Goal: Information Seeking & Learning: Learn about a topic

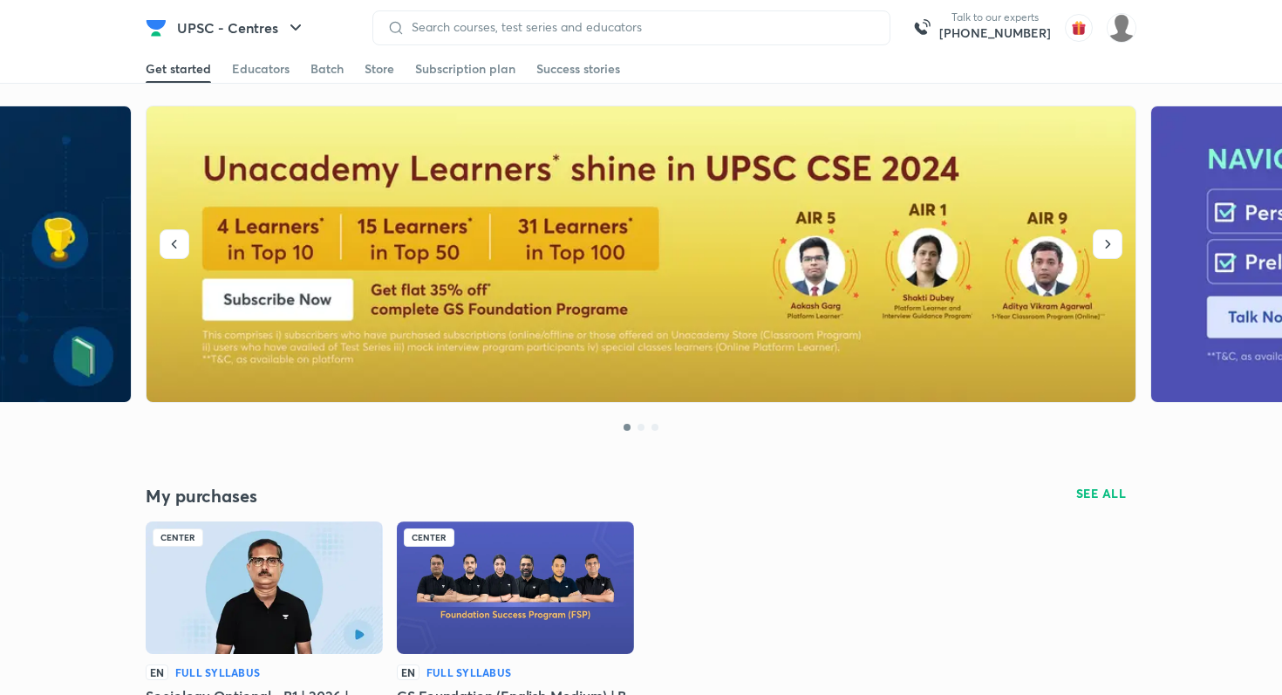
click at [158, 29] on img at bounding box center [156, 27] width 21 height 21
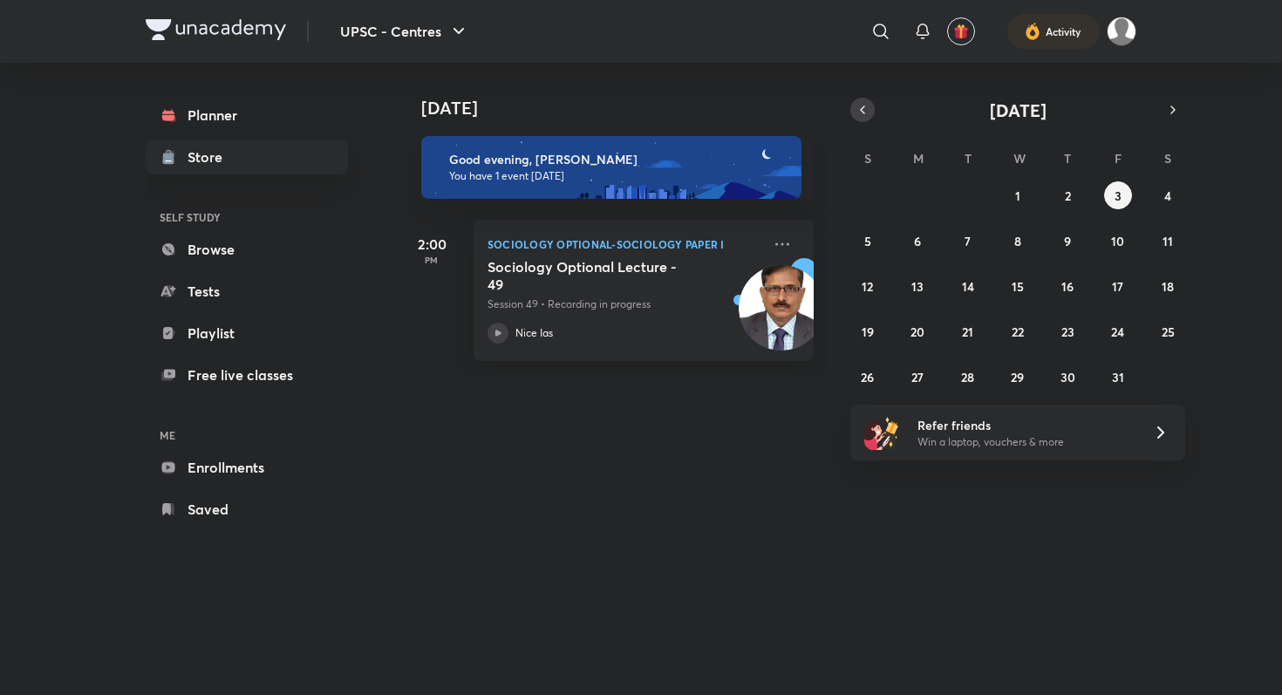
click at [863, 117] on icon "button" at bounding box center [863, 110] width 14 height 16
click at [911, 377] on abbr "29" at bounding box center [917, 377] width 13 height 17
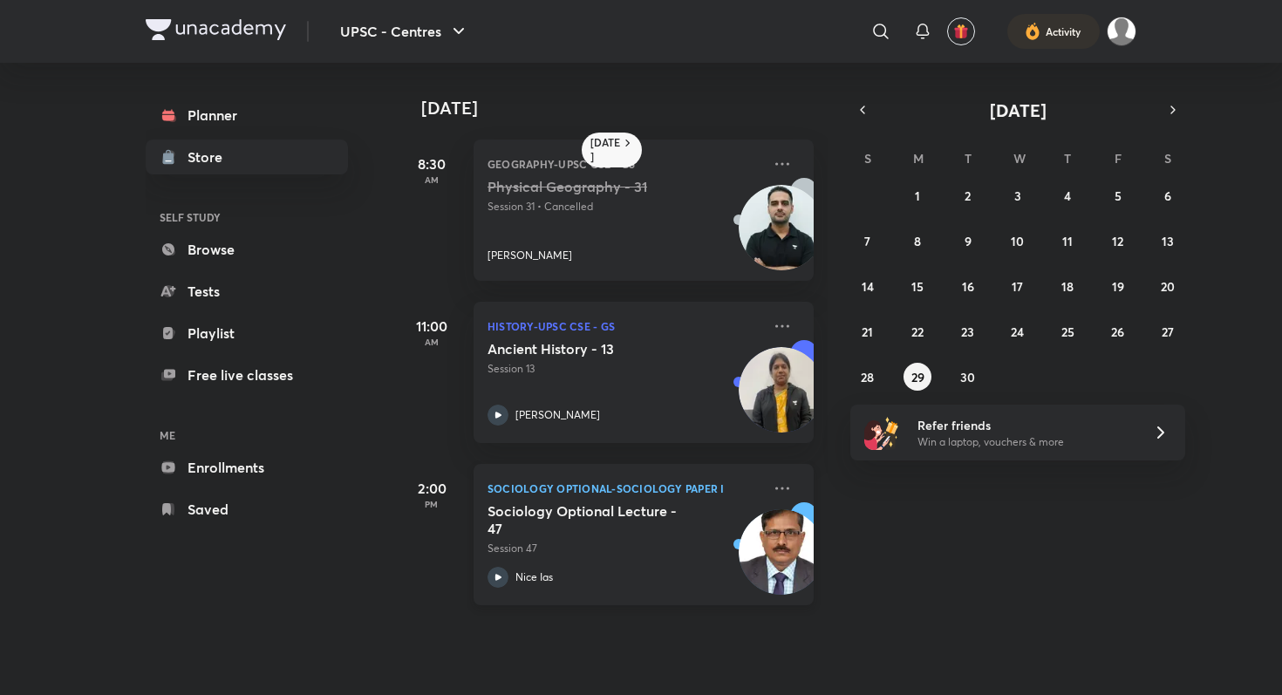
click at [650, 512] on h5 "Sociology Optional Lecture - 47" at bounding box center [596, 519] width 217 height 35
